Goal: Find specific page/section: Find specific page/section

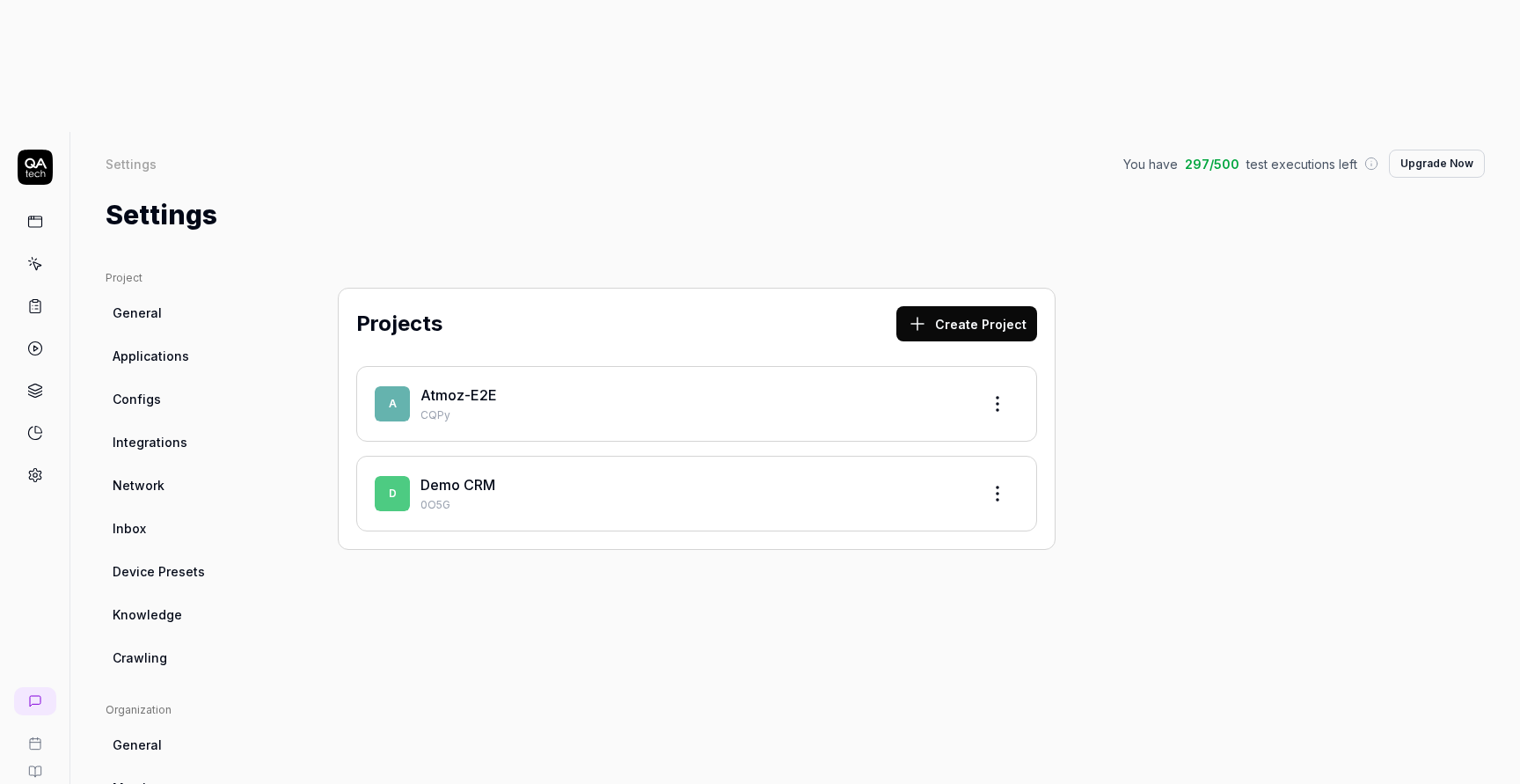
click at [470, 386] on link "Atmoz-E2E" at bounding box center [459, 395] width 77 height 18
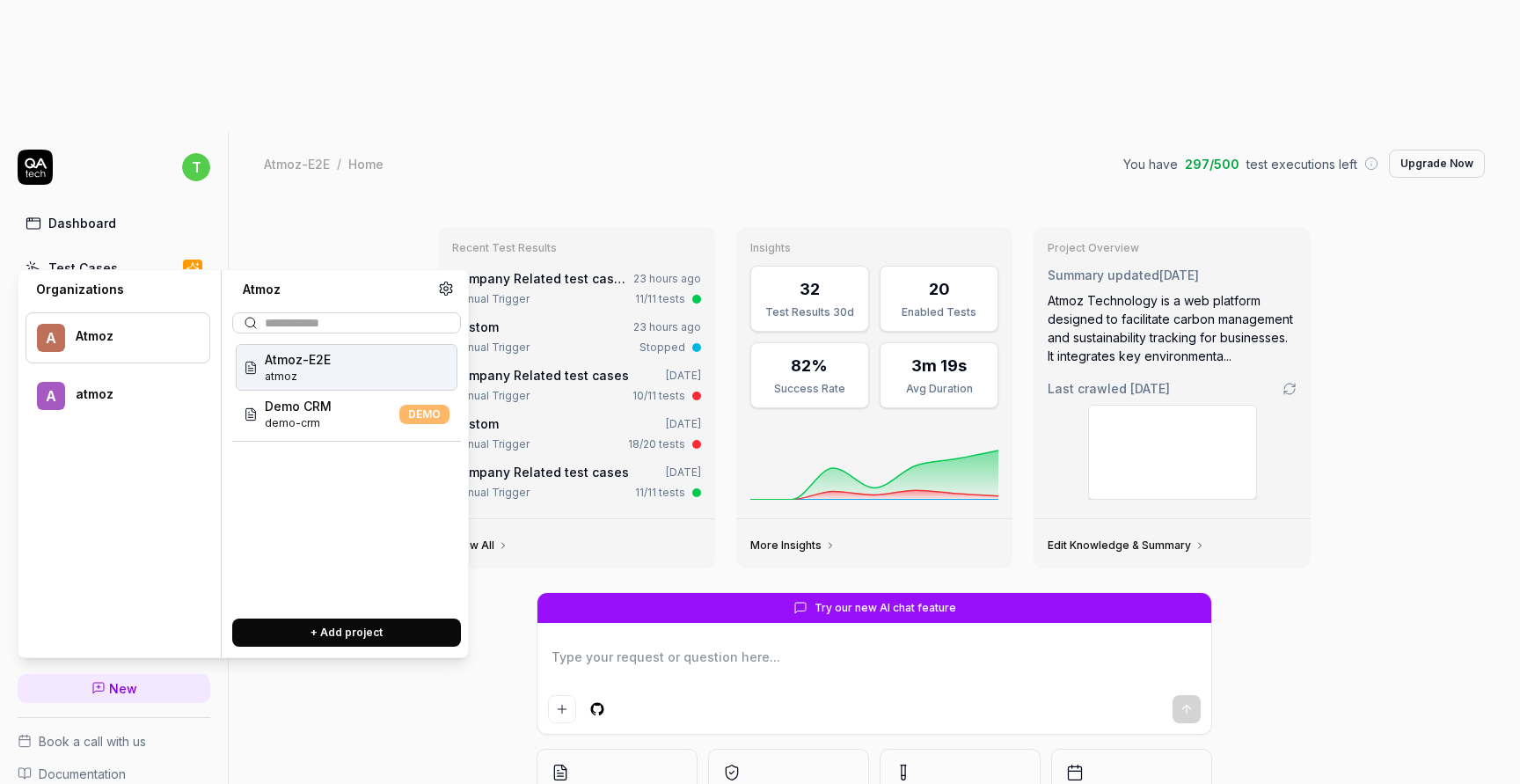
click at [276, 379] on span "atmoz" at bounding box center [297, 376] width 66 height 16
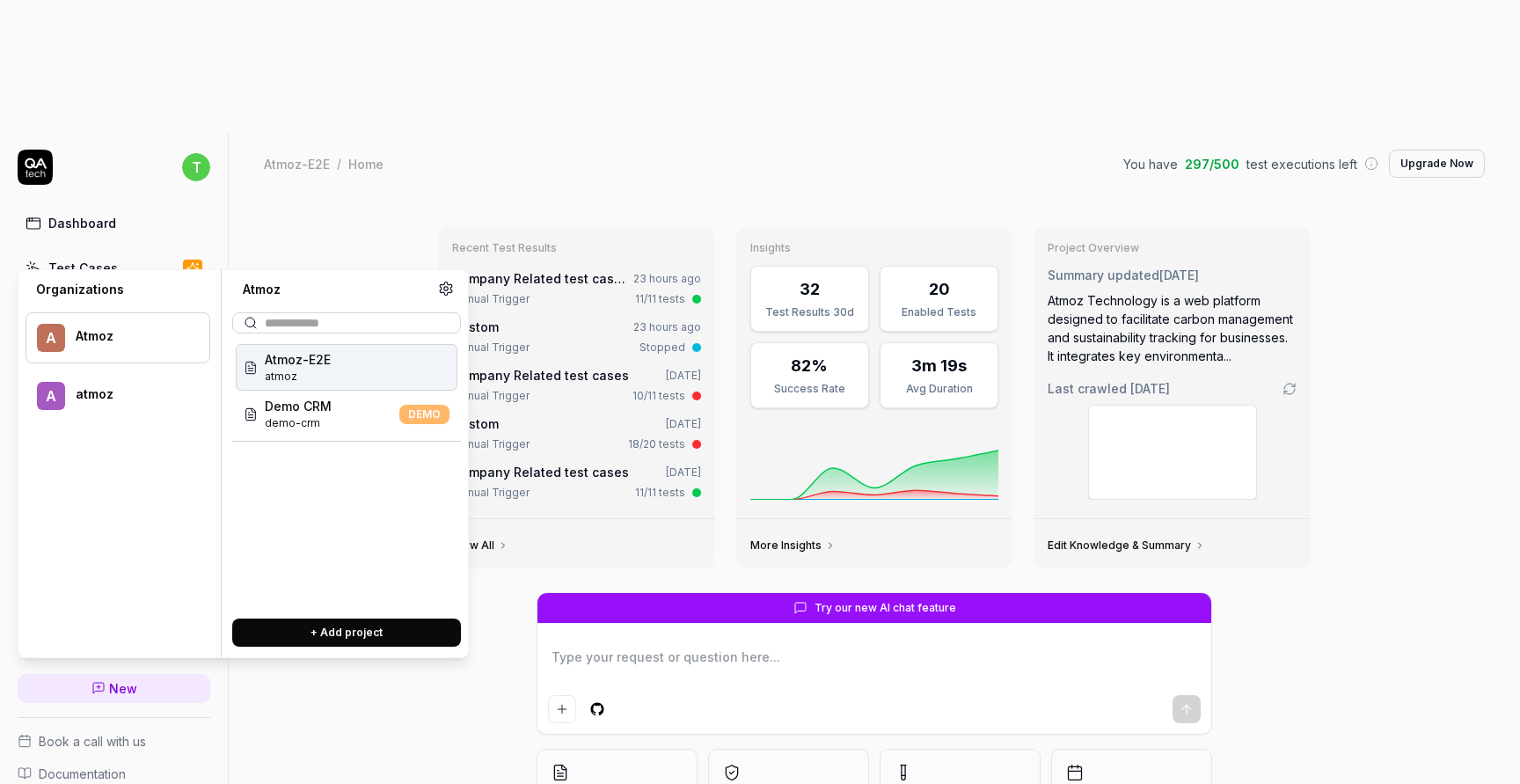
click at [351, 195] on div "Recent Test Results Company Related test cases 23 hours ago Manual Trigger 11/1…" at bounding box center [874, 555] width 1291 height 720
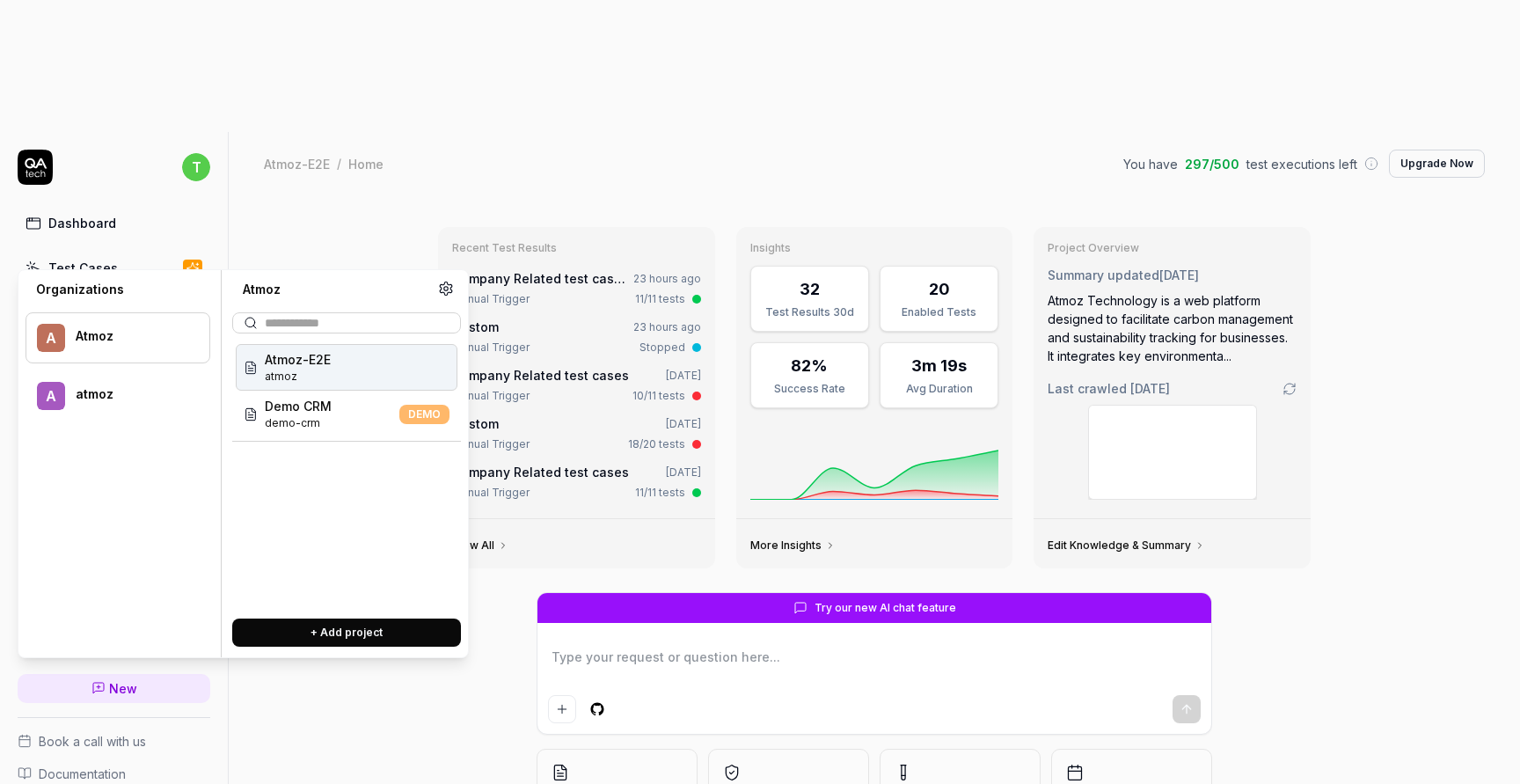
click at [292, 359] on span "Atmoz-E2E" at bounding box center [297, 359] width 66 height 19
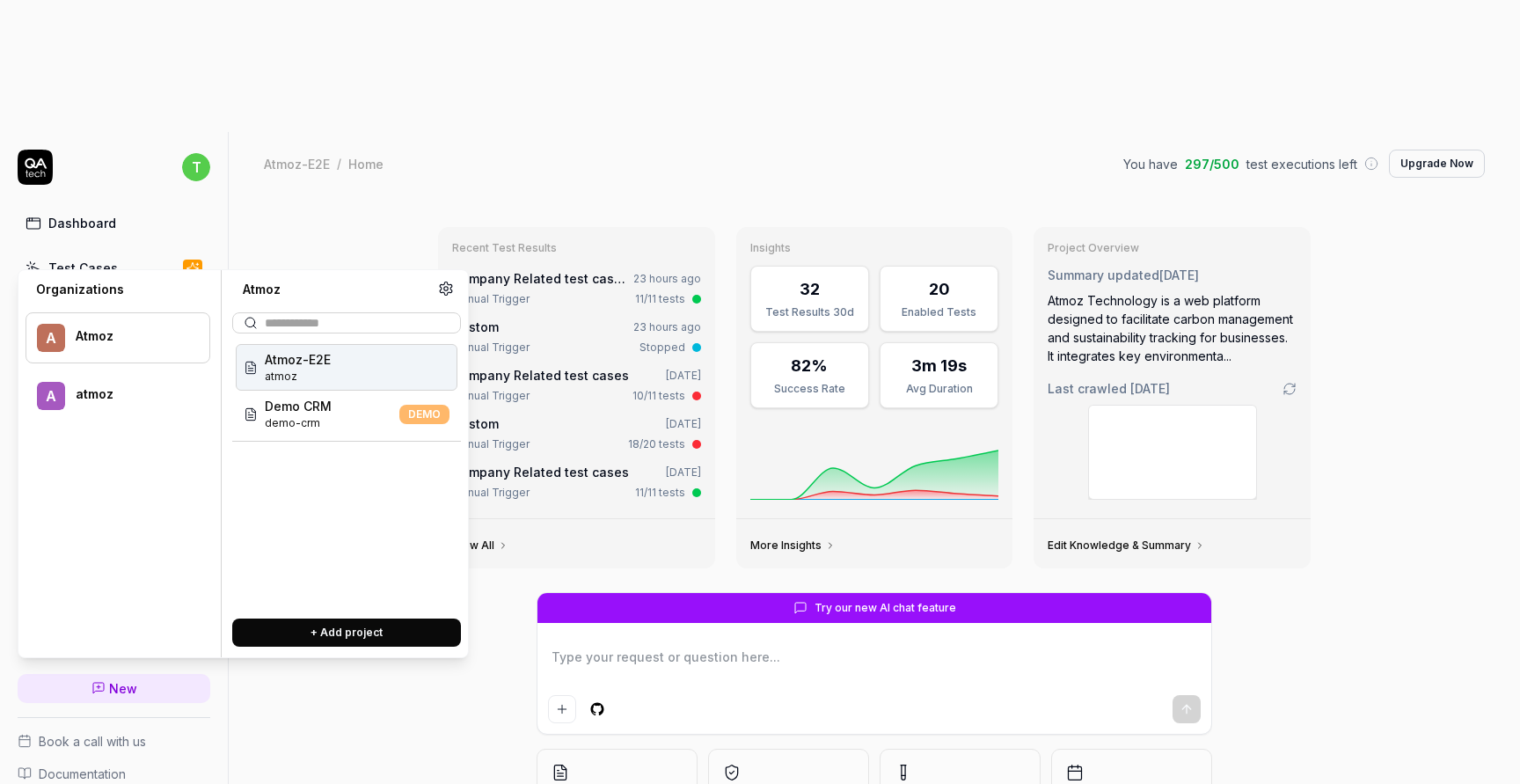
click at [126, 336] on div "Atmoz" at bounding box center [131, 336] width 110 height 16
click at [128, 413] on div "a atmoz" at bounding box center [117, 396] width 184 height 51
click at [135, 338] on div "Atmoz" at bounding box center [131, 336] width 110 height 16
click at [336, 372] on div "Atmoz-E2E atmoz" at bounding box center [346, 366] width 222 height 46
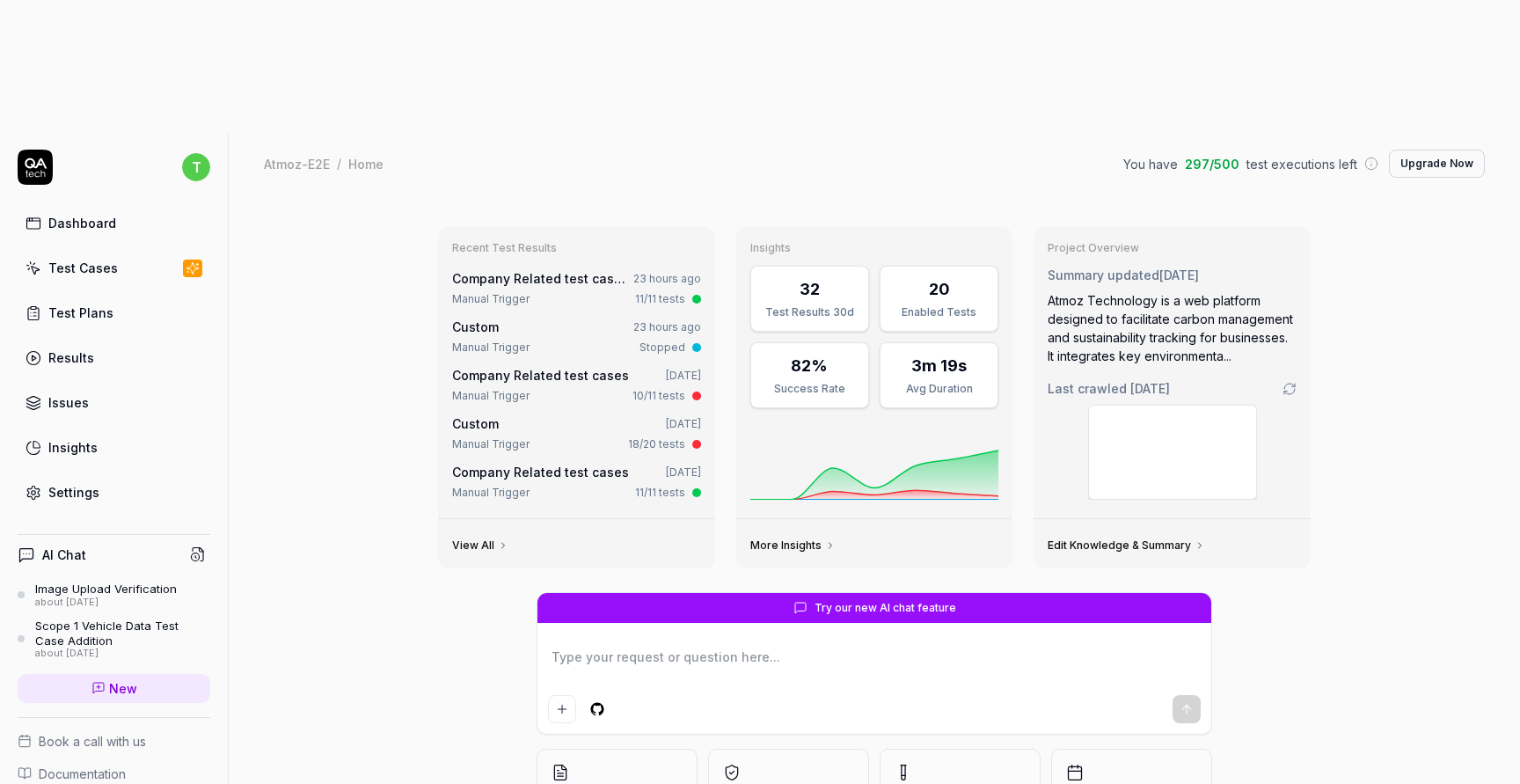
click at [145, 475] on link "Settings" at bounding box center [114, 491] width 193 height 34
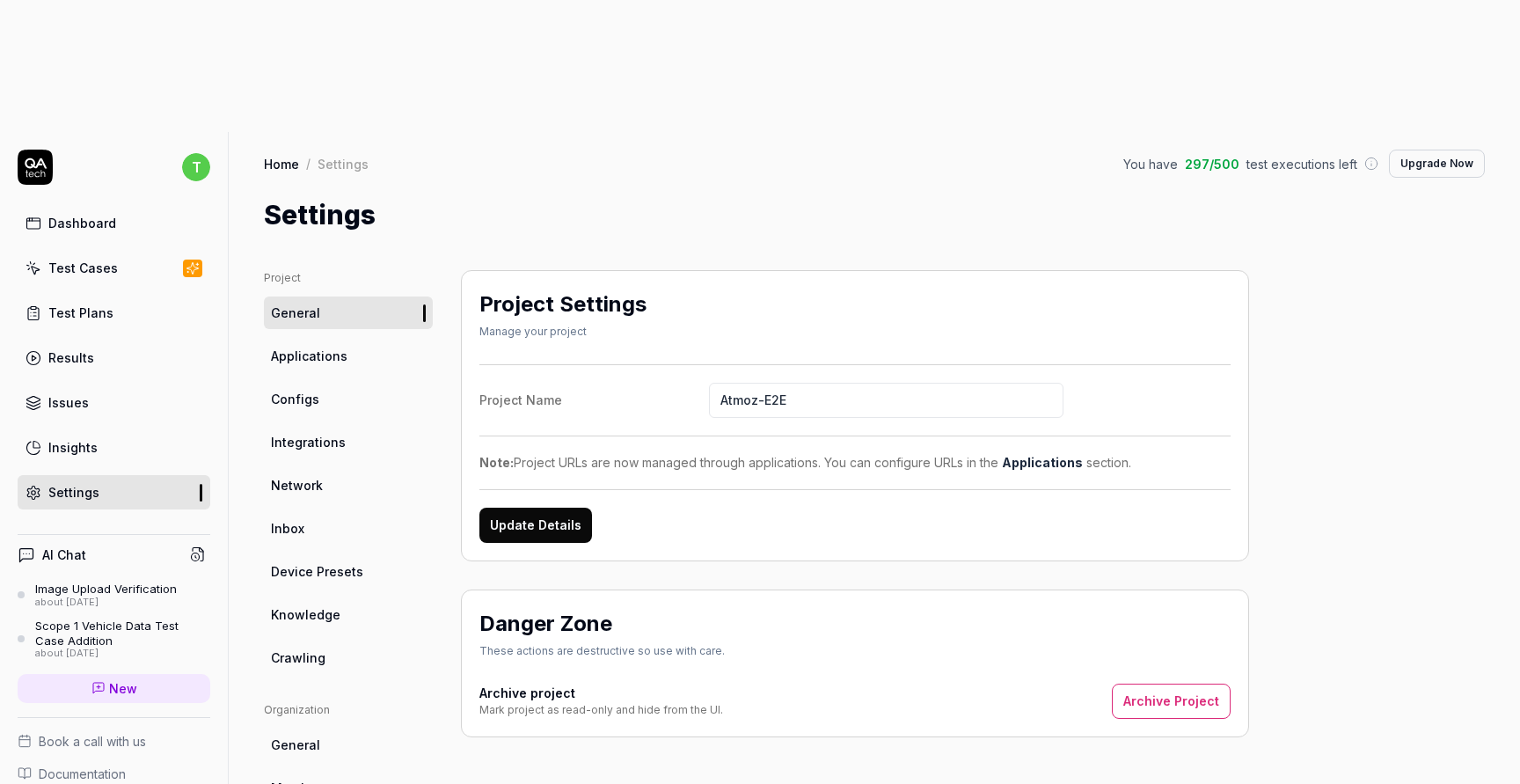
scroll to position [227, 0]
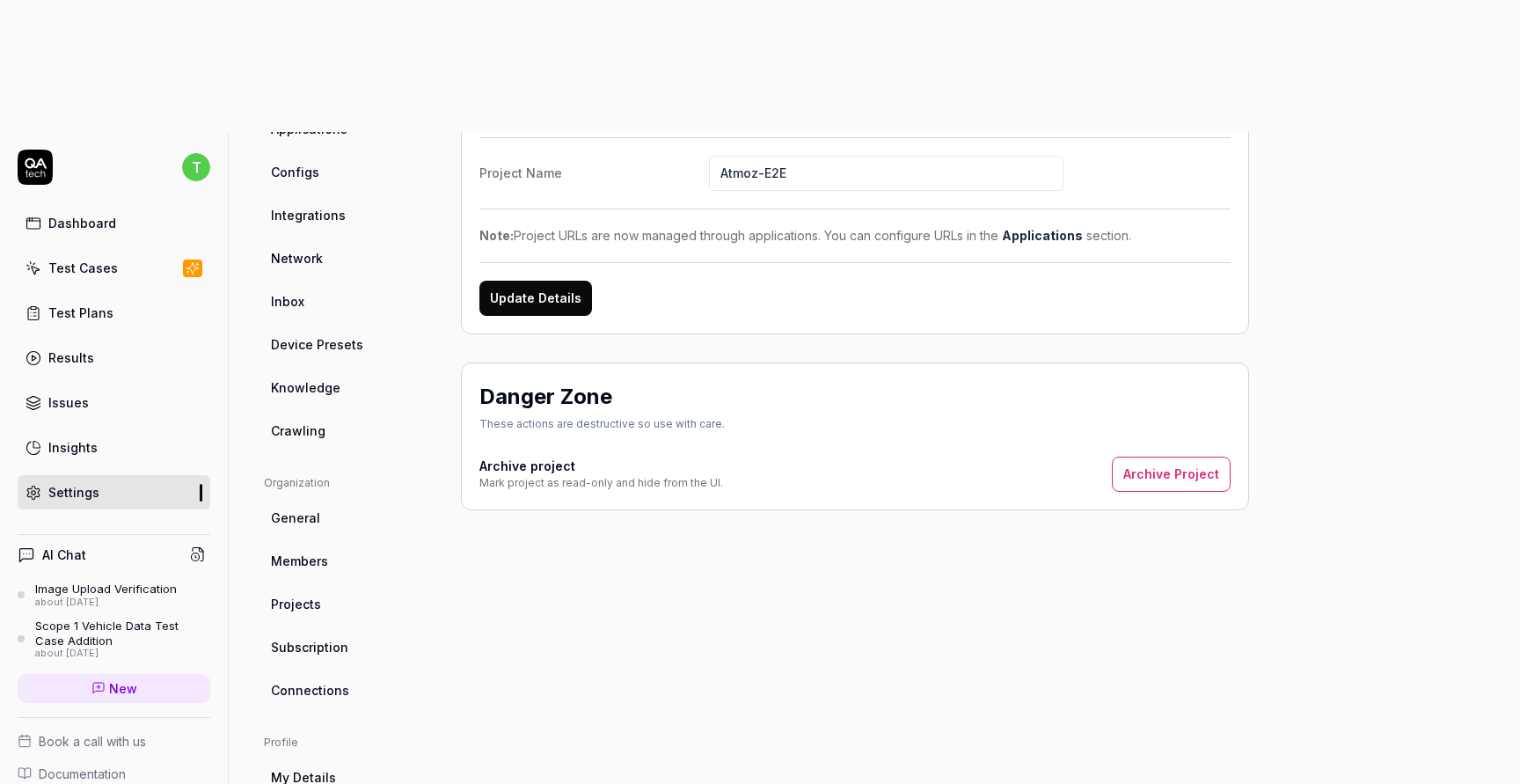
click at [346, 545] on link "Members" at bounding box center [348, 560] width 168 height 33
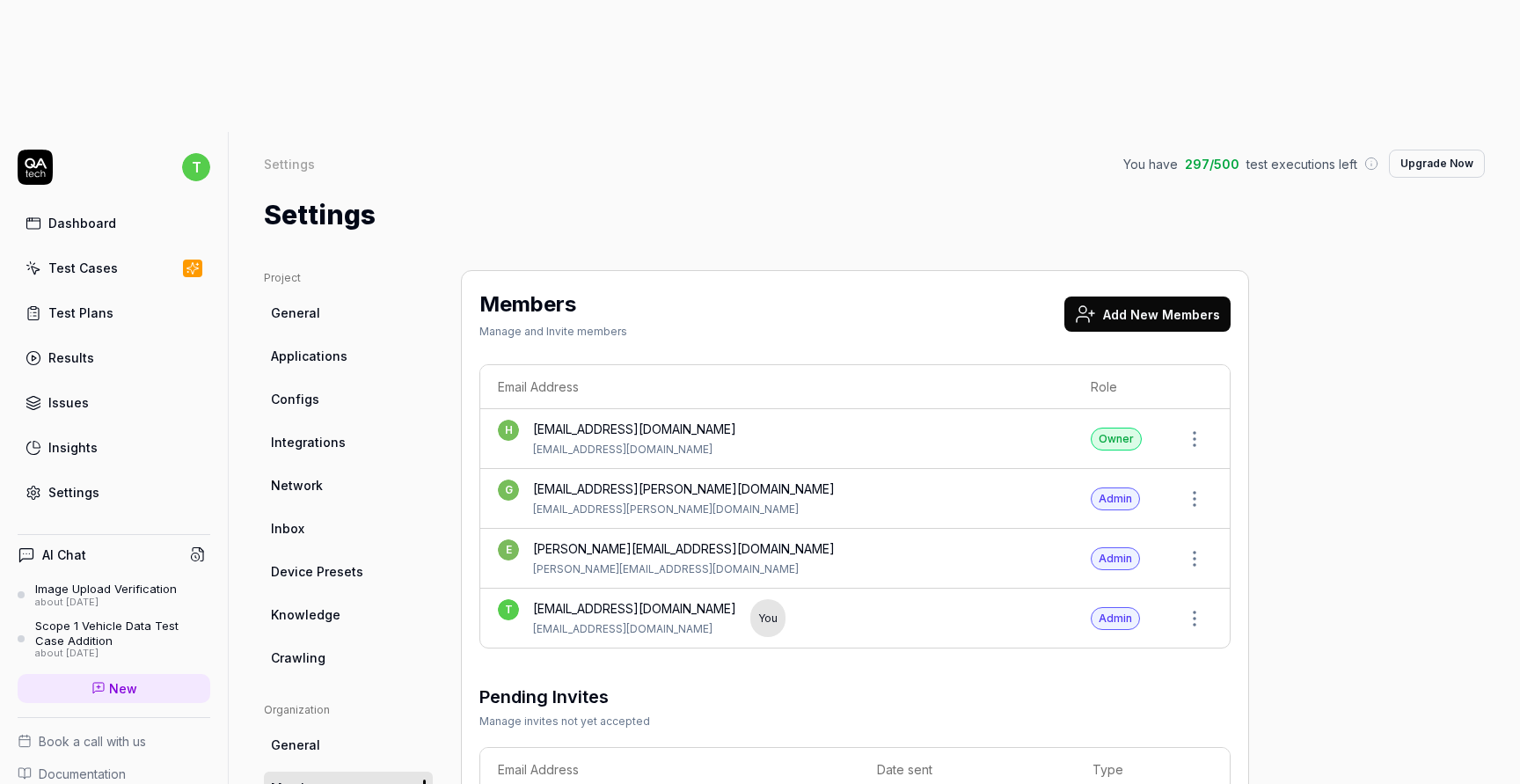
click at [1125, 427] on div "Owner" at bounding box center [1116, 438] width 51 height 23
click at [131, 206] on link "Dashboard" at bounding box center [114, 223] width 193 height 34
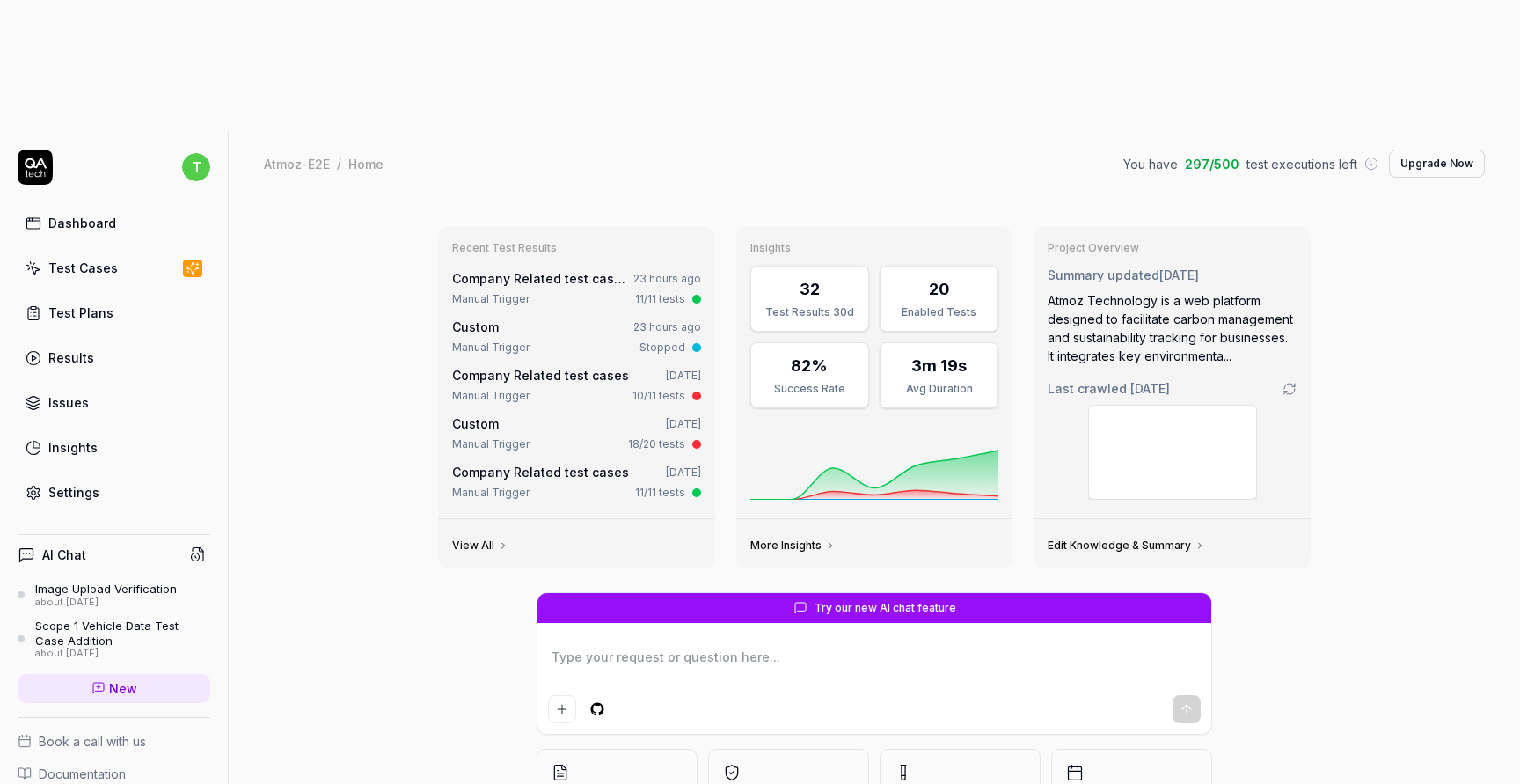
click at [119, 295] on link "Test Plans" at bounding box center [114, 312] width 193 height 34
type textarea "*"
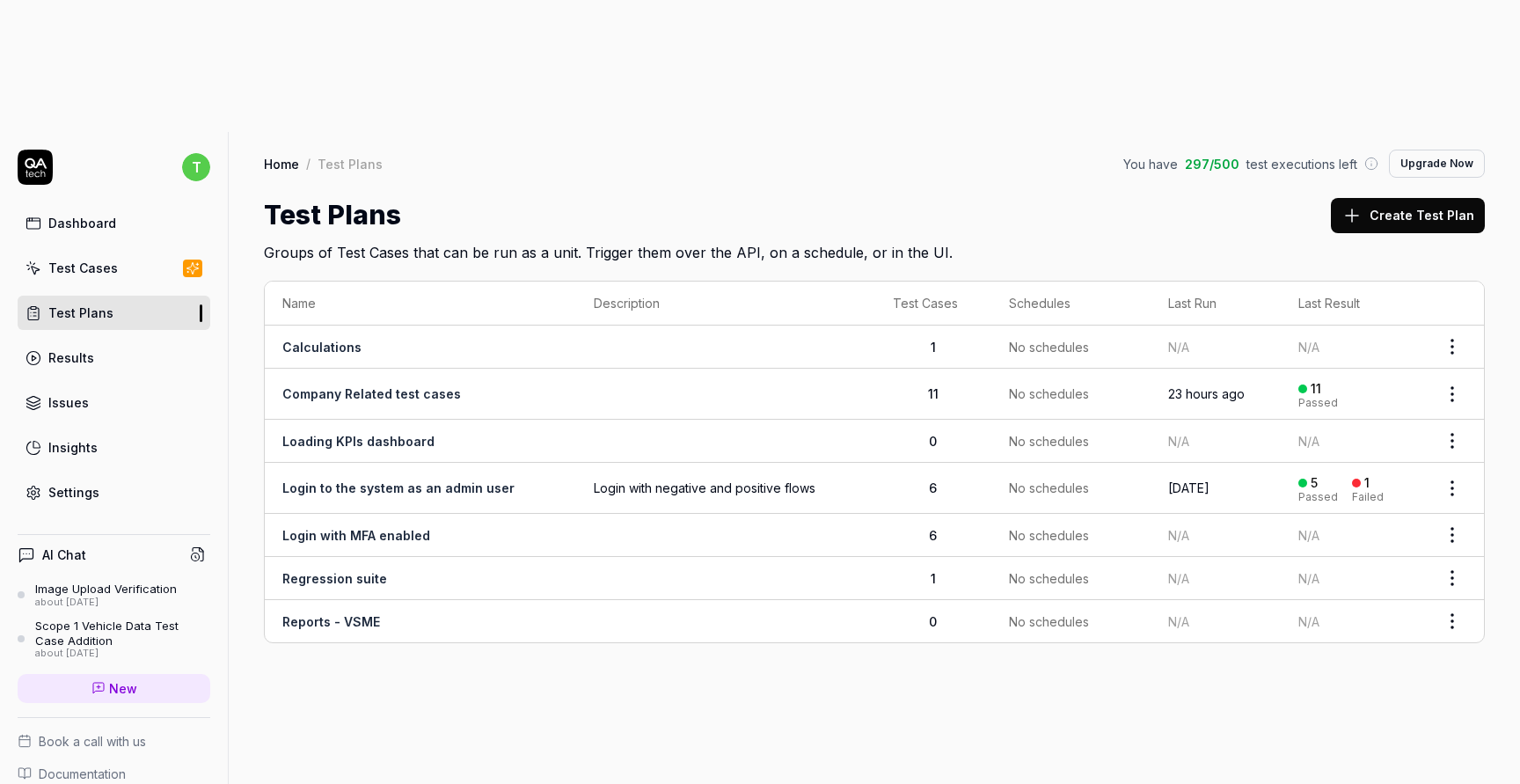
click at [115, 250] on link "Test Cases" at bounding box center [114, 267] width 193 height 34
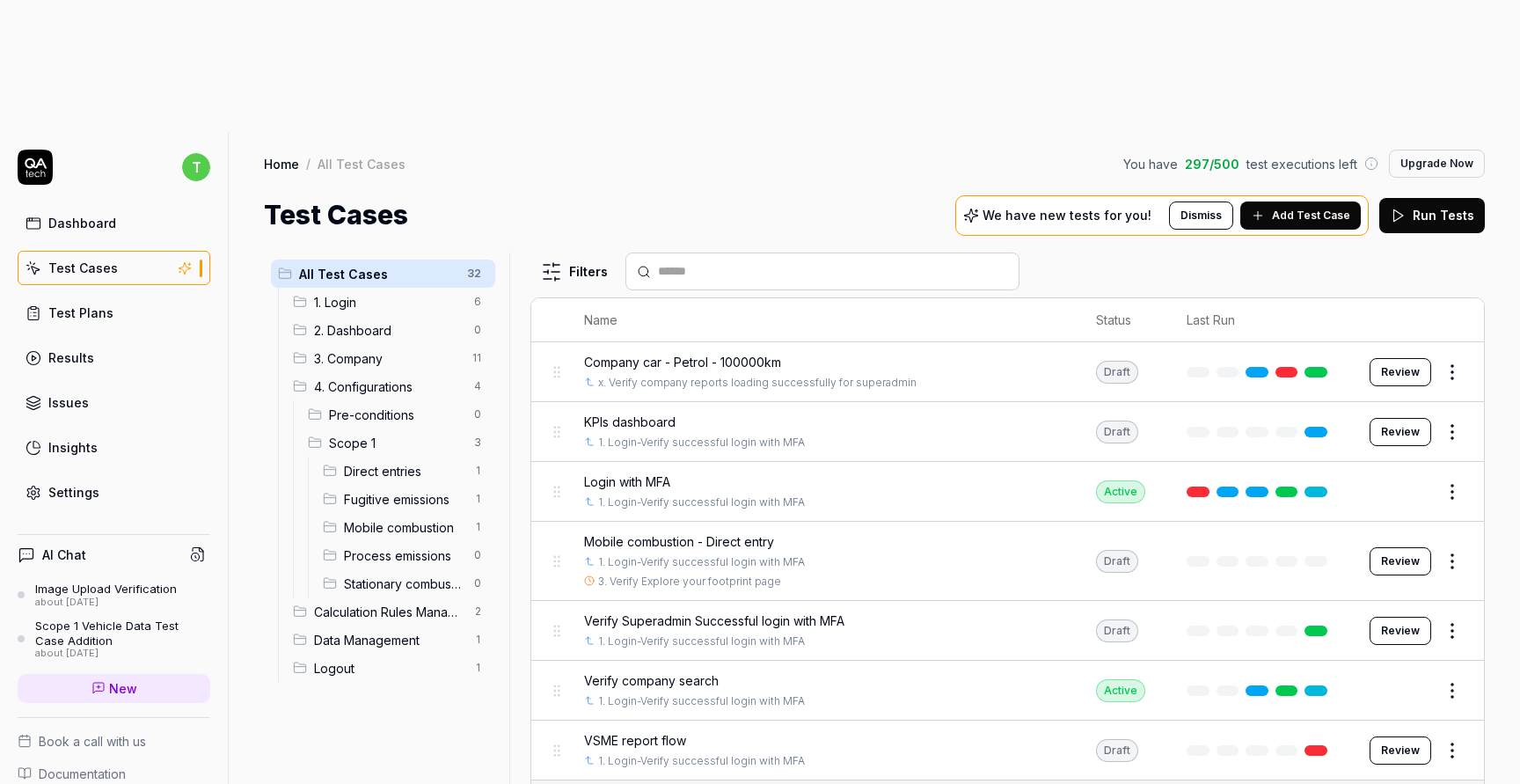
click at [373, 349] on span "3. Company" at bounding box center [388, 358] width 148 height 19
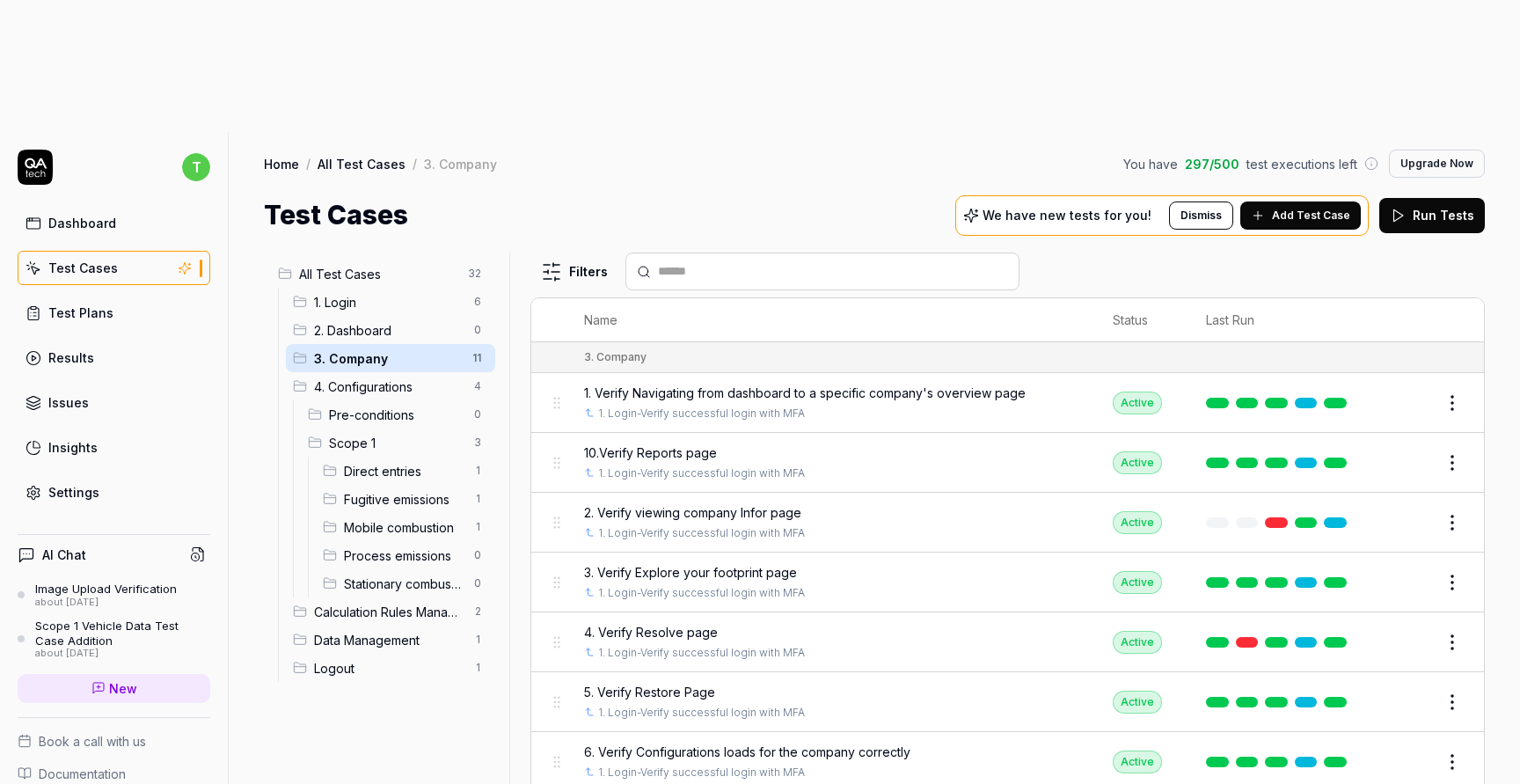
scroll to position [122, 0]
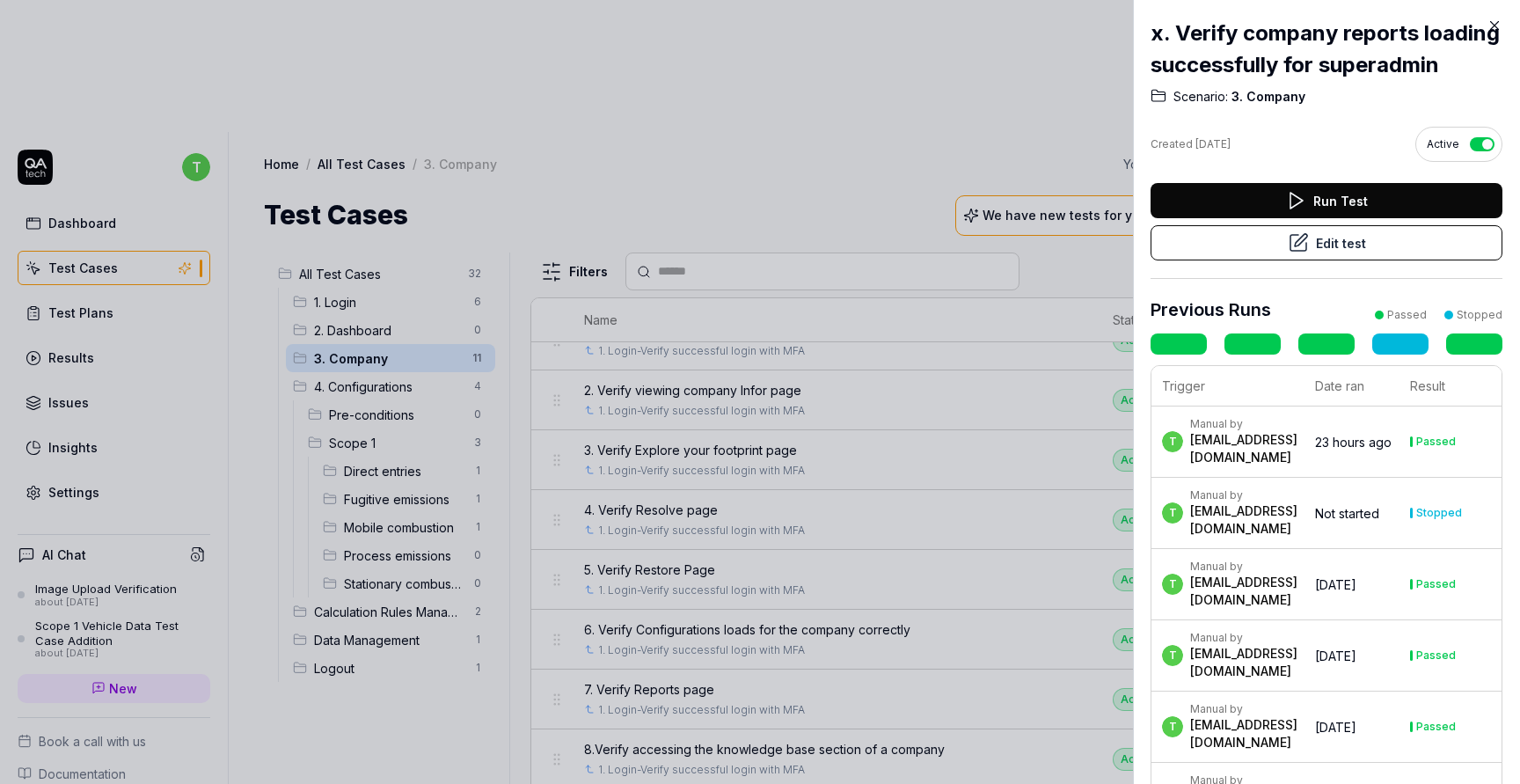
click at [1492, 20] on icon at bounding box center [1494, 26] width 16 height 16
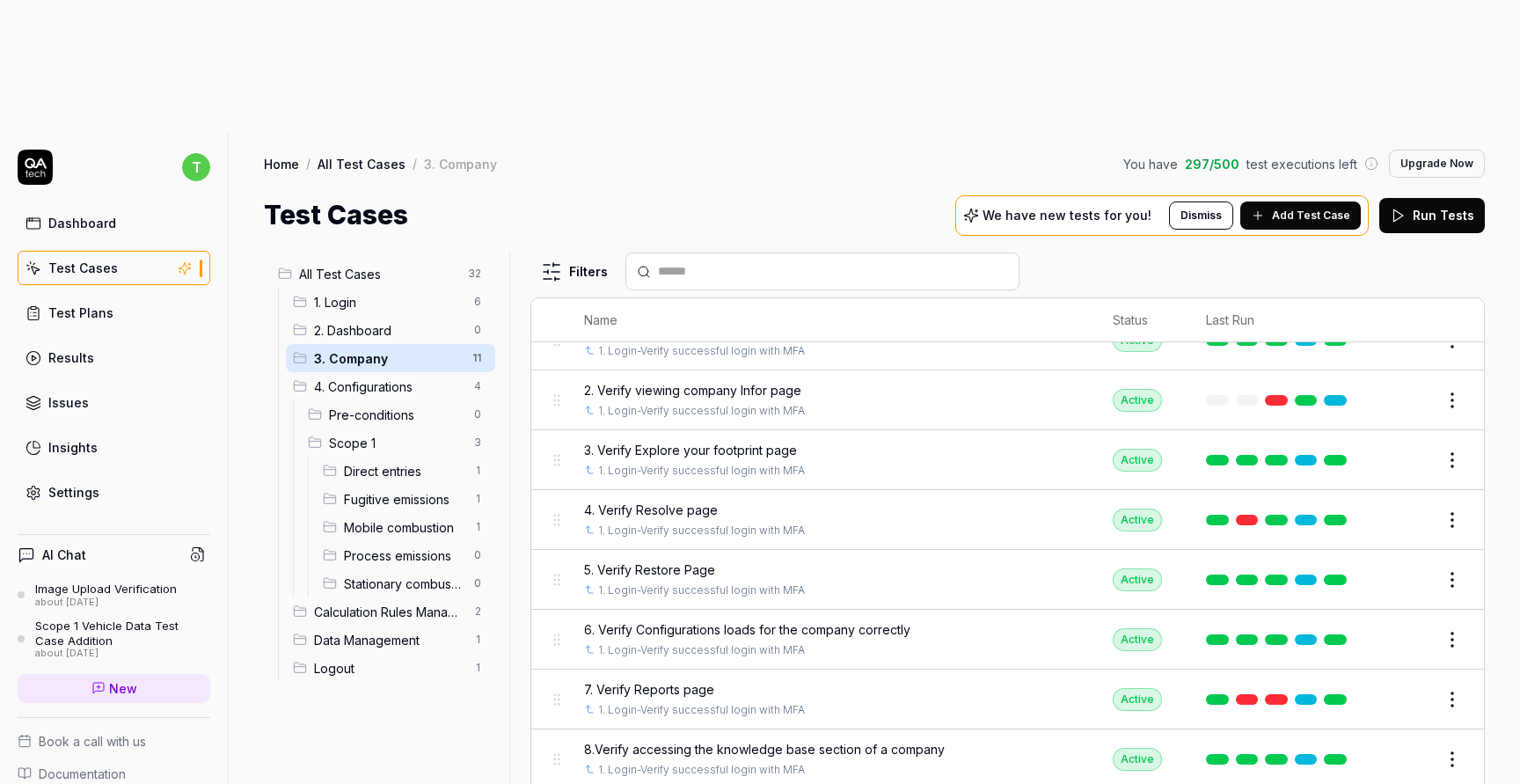
click at [695, 680] on span "7. Verify Reports page" at bounding box center [649, 688] width 130 height 19
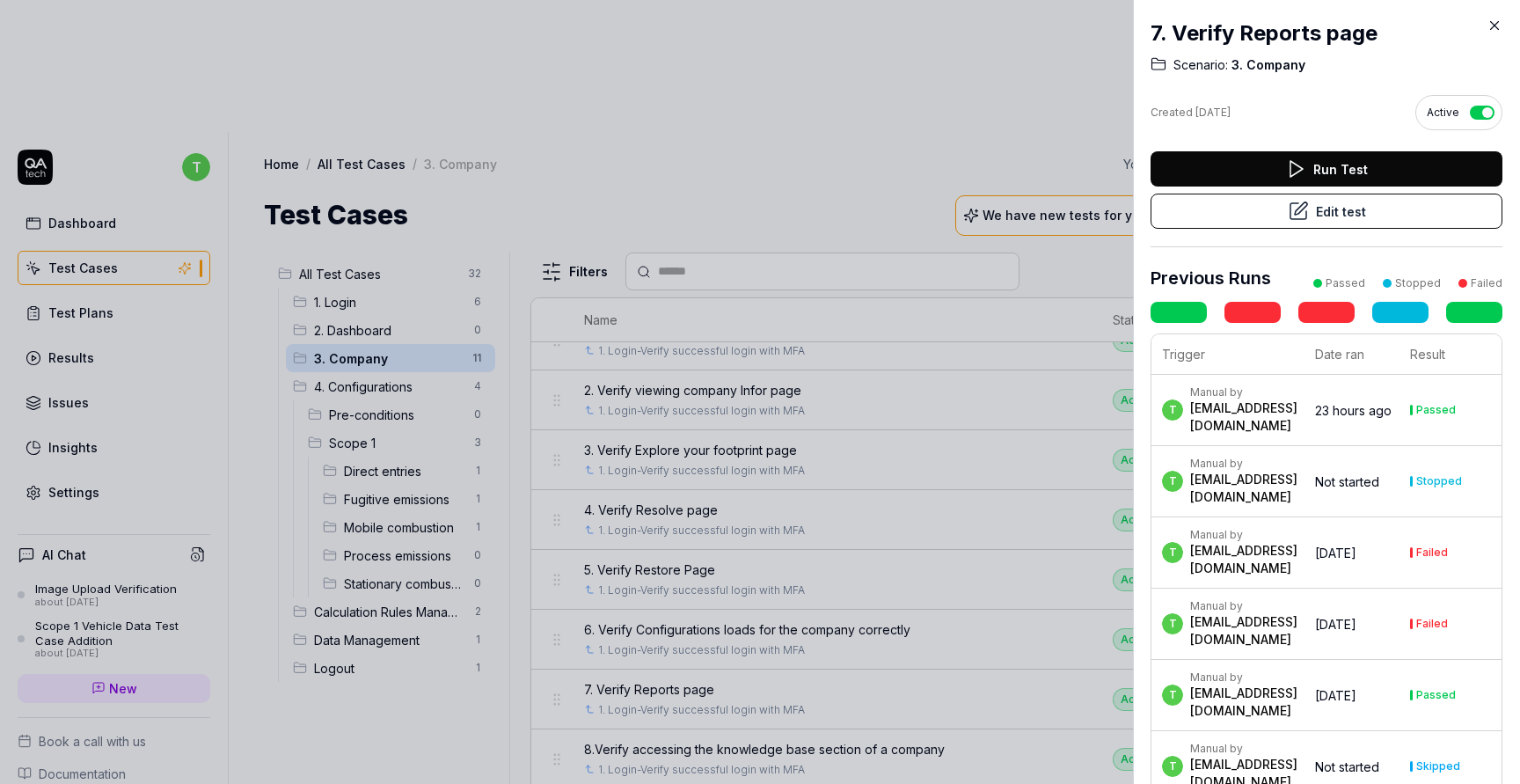
click at [1498, 22] on icon at bounding box center [1494, 26] width 16 height 16
